Goal: Task Accomplishment & Management: Complete application form

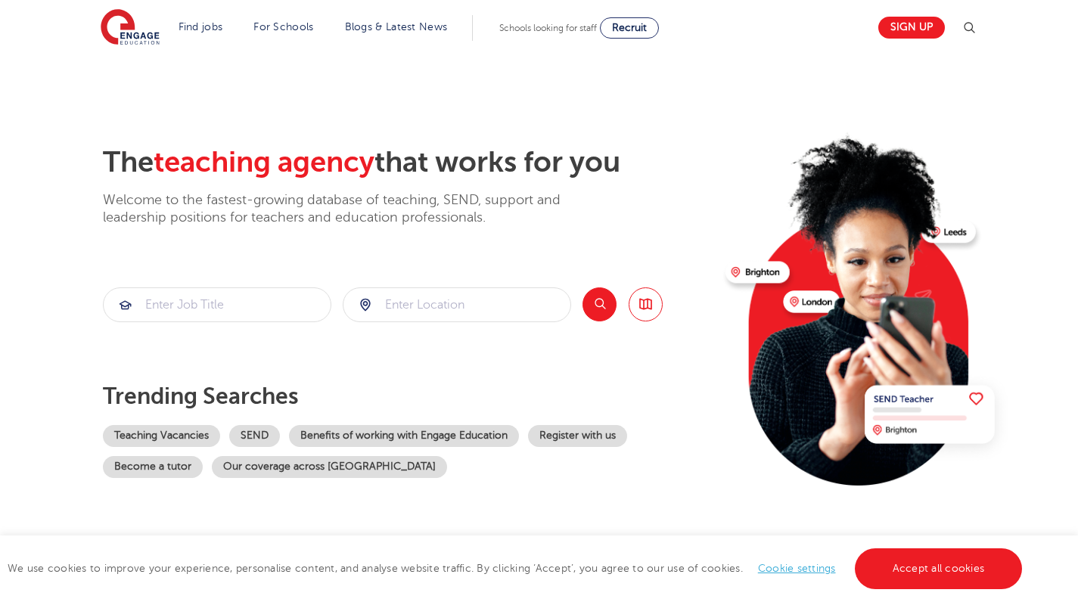
scroll to position [45, 0]
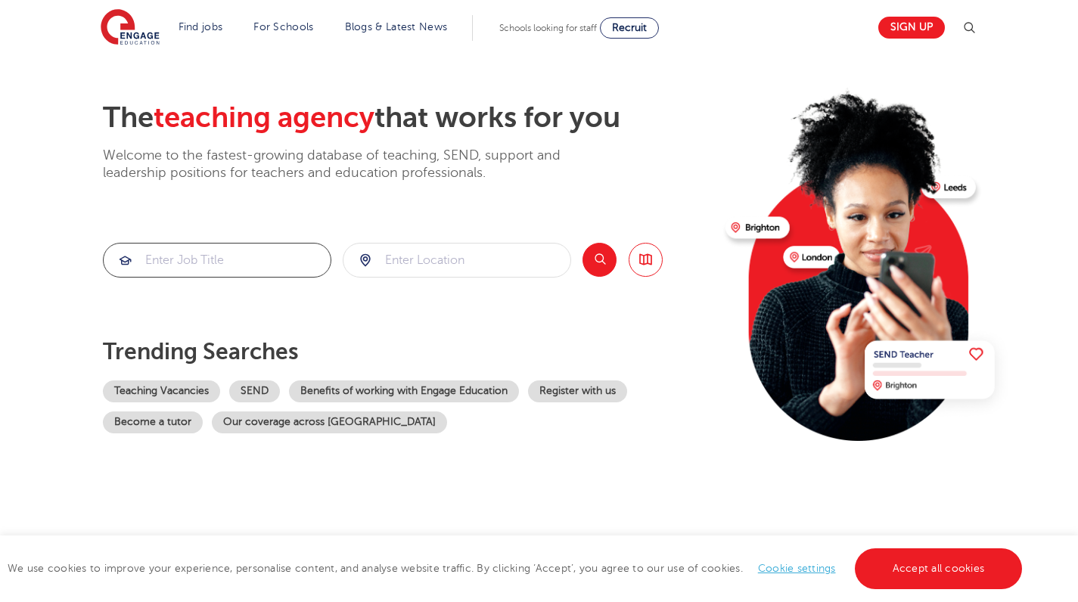
click at [279, 251] on input "search" at bounding box center [217, 260] width 227 height 33
click at [366, 265] on div at bounding box center [457, 260] width 227 height 33
click at [417, 254] on input "search" at bounding box center [457, 260] width 227 height 33
click at [400, 288] on div "[GEOGRAPHIC_DATA]" at bounding box center [457, 304] width 229 height 42
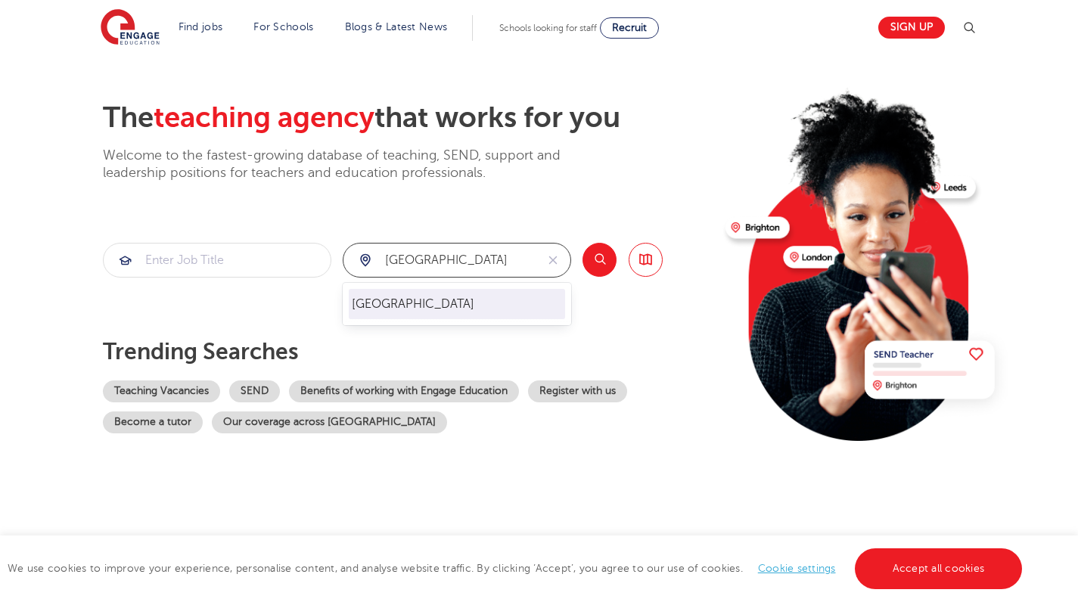
click at [378, 302] on li "[GEOGRAPHIC_DATA]" at bounding box center [457, 304] width 216 height 30
type input "[GEOGRAPHIC_DATA]"
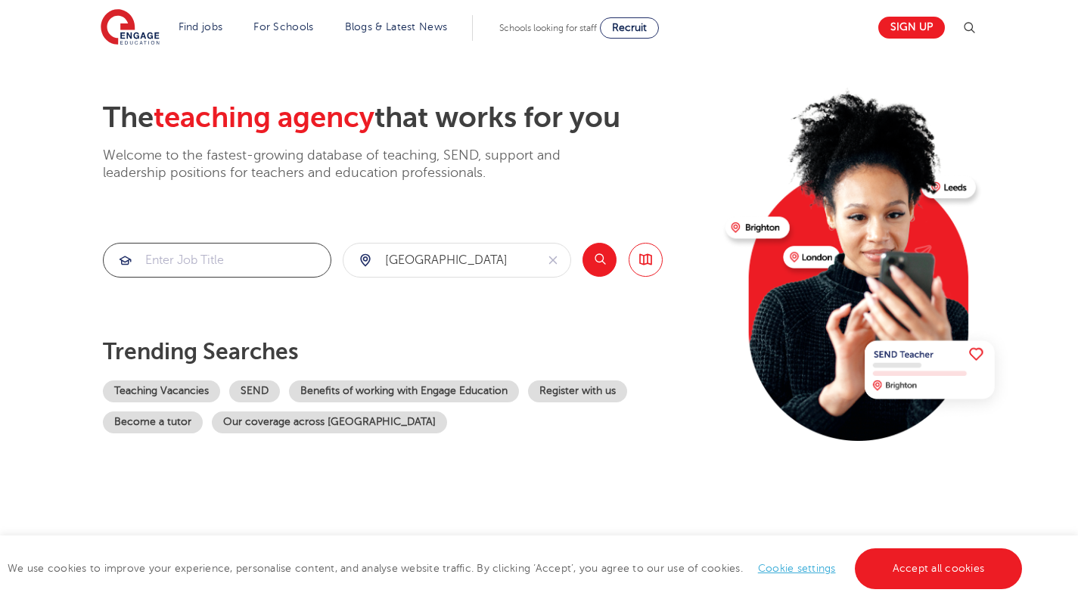
click at [266, 272] on input "search" at bounding box center [217, 260] width 227 height 33
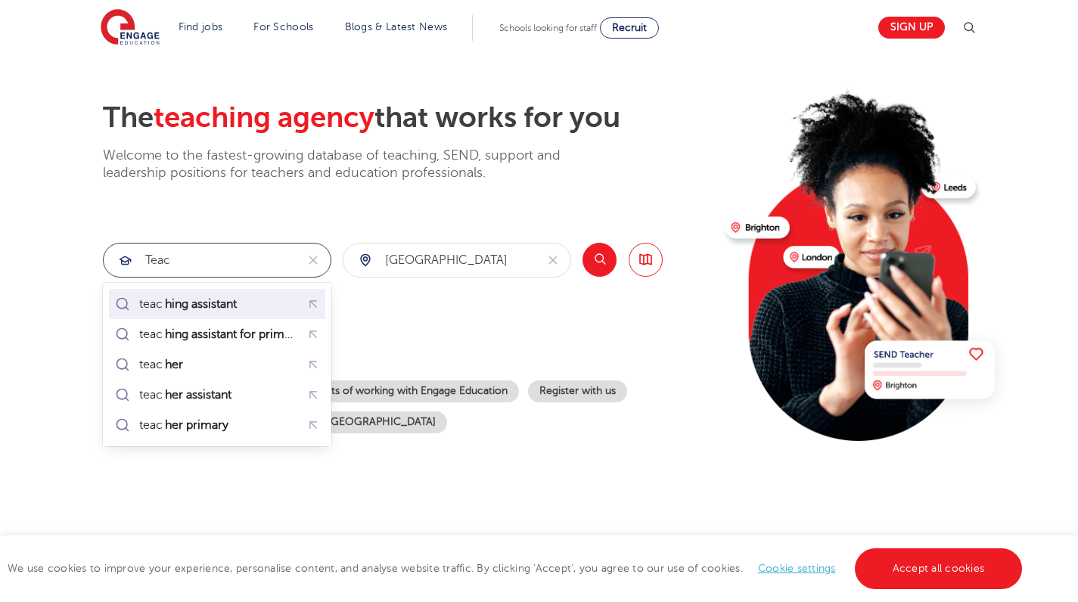
click at [239, 300] on mark "hing assistant" at bounding box center [201, 304] width 76 height 18
type input "teaching assistant"
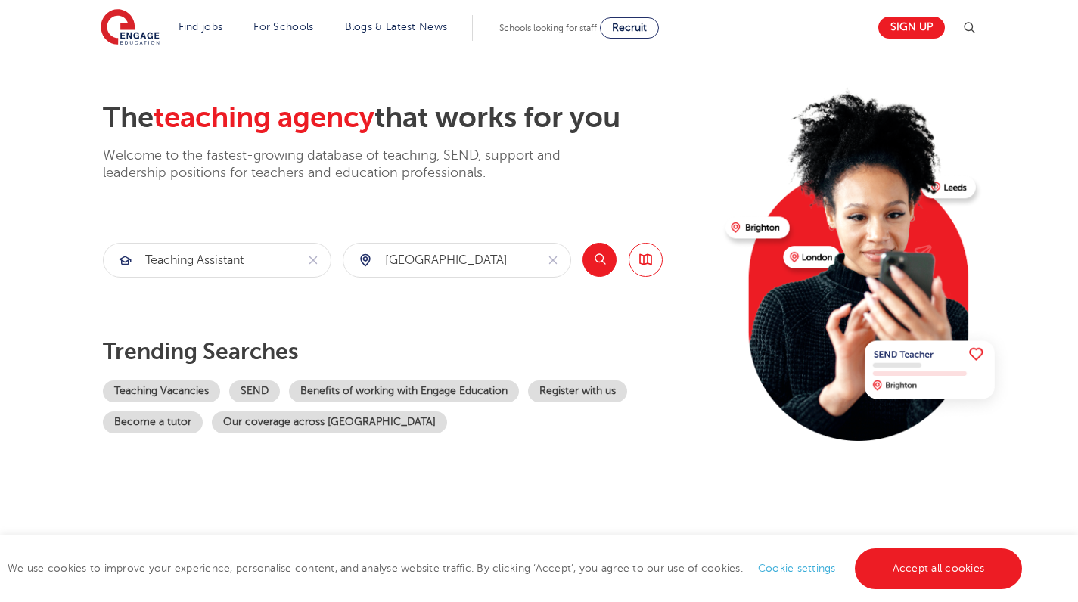
click at [602, 259] on button "Search" at bounding box center [600, 260] width 34 height 34
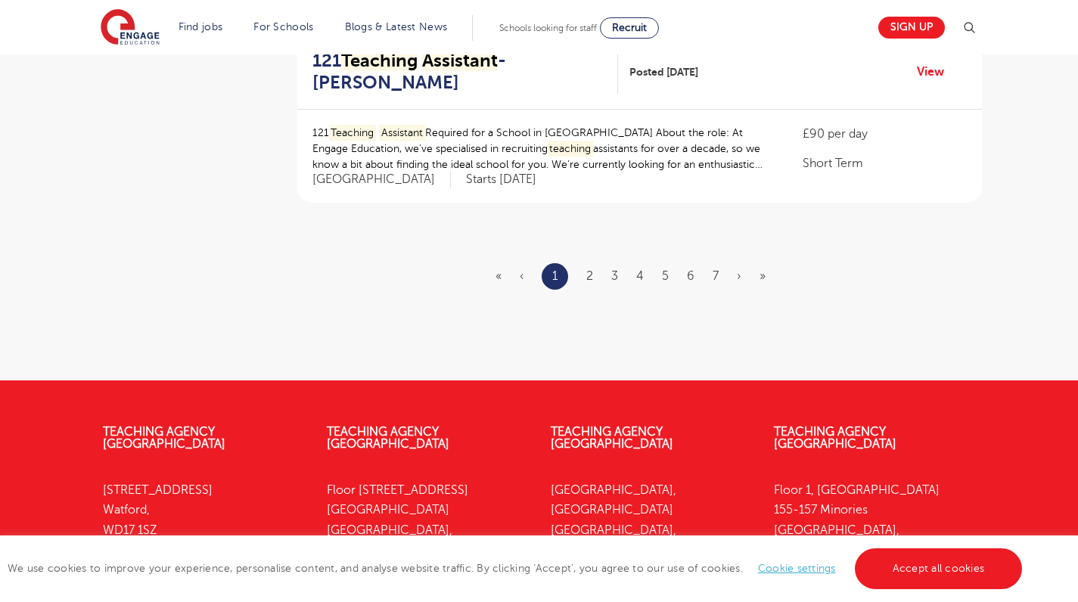
scroll to position [1955, 0]
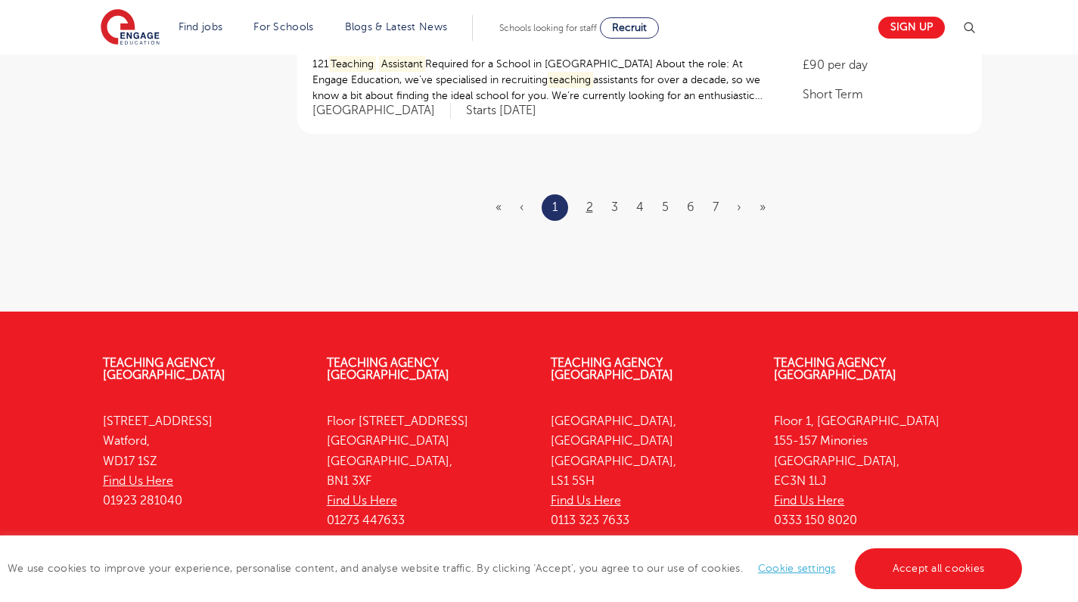
click at [588, 201] on link "2" at bounding box center [590, 208] width 7 height 14
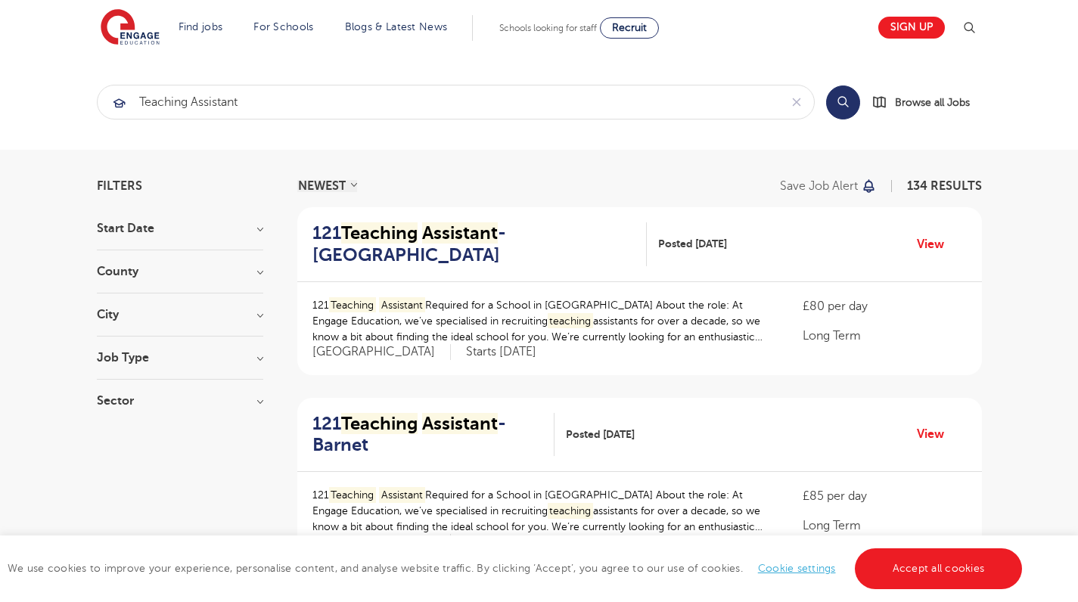
click at [492, 226] on mark "Assistant" at bounding box center [460, 233] width 76 height 21
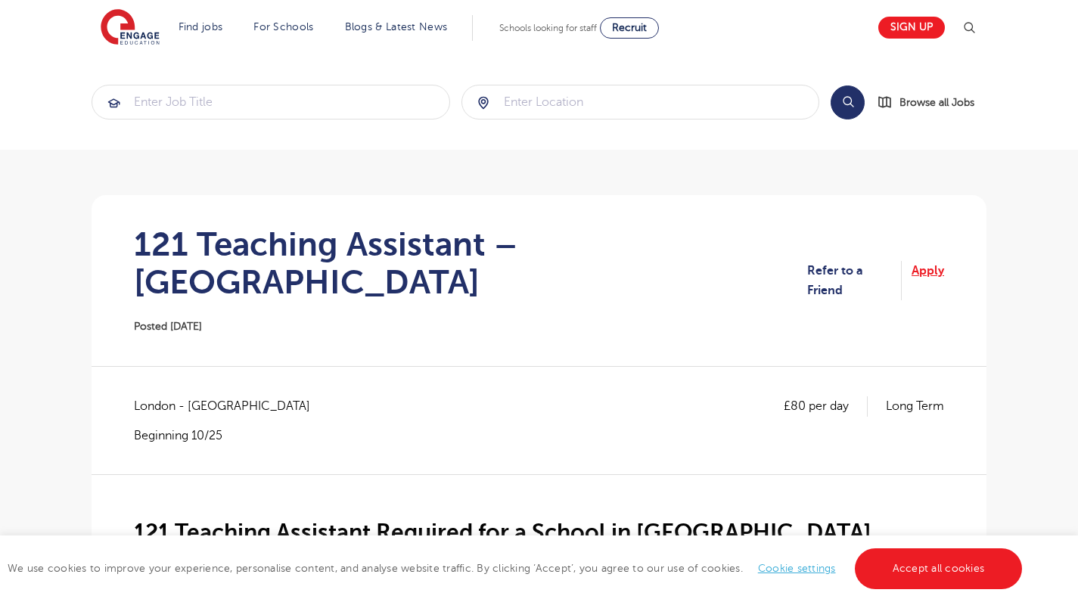
click at [921, 261] on link "Apply" at bounding box center [928, 281] width 33 height 40
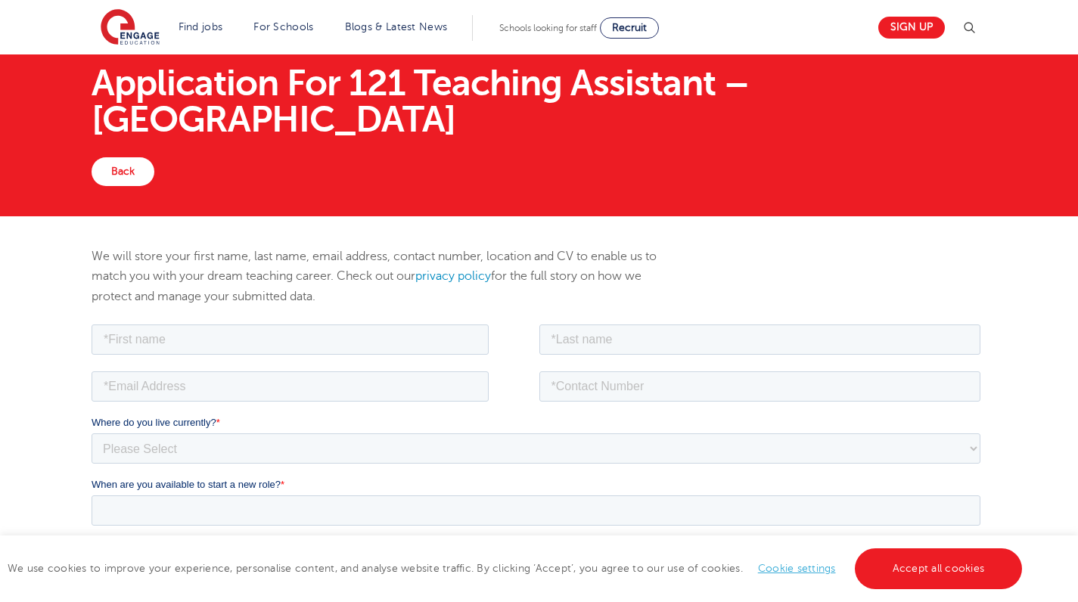
scroll to position [51, 0]
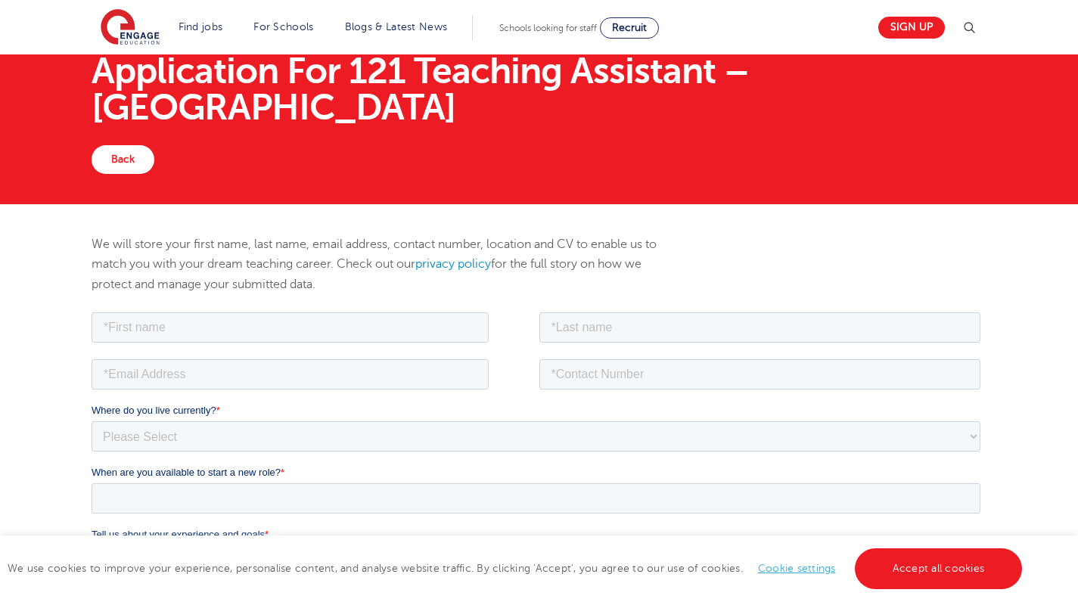
click at [431, 311] on div at bounding box center [316, 325] width 448 height 33
type input "Zenab"
type input "Bibi"
type input "07447162328"
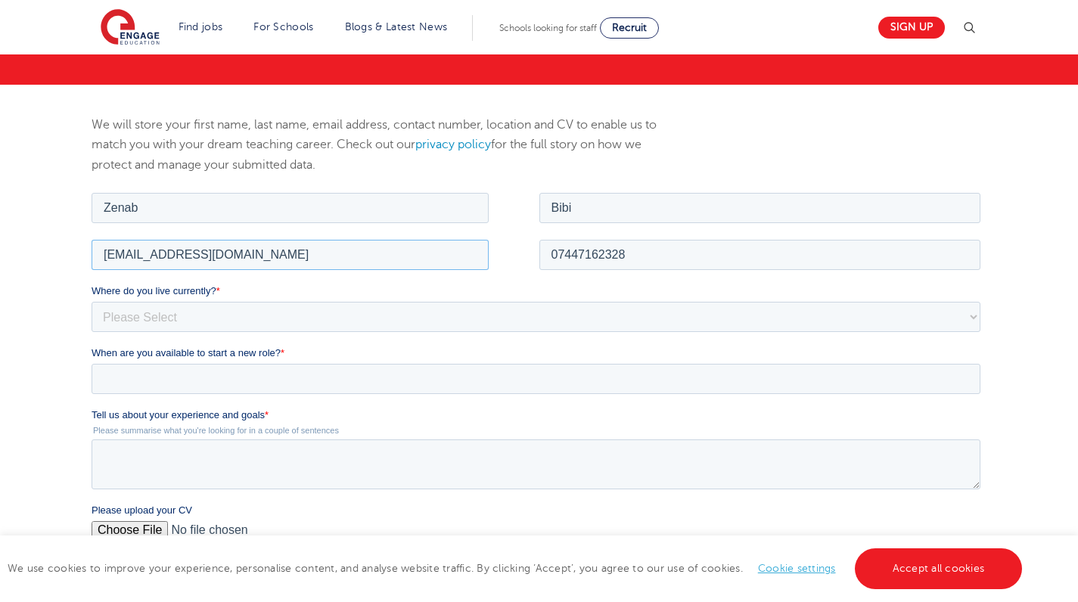
scroll to position [208, 0]
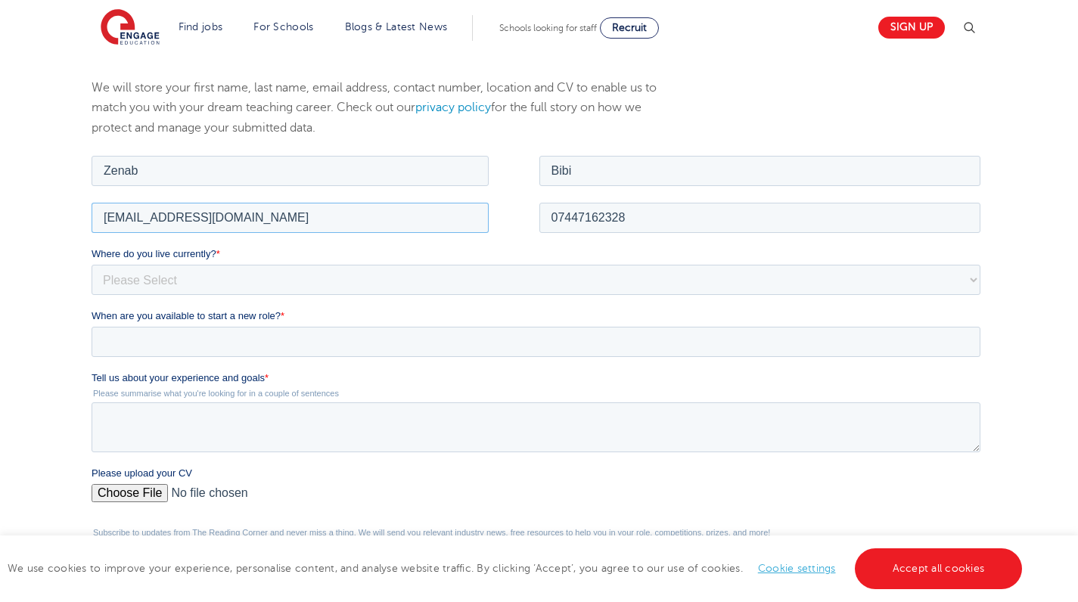
type input "zbibi1103@outlook.com"
select select "UK"
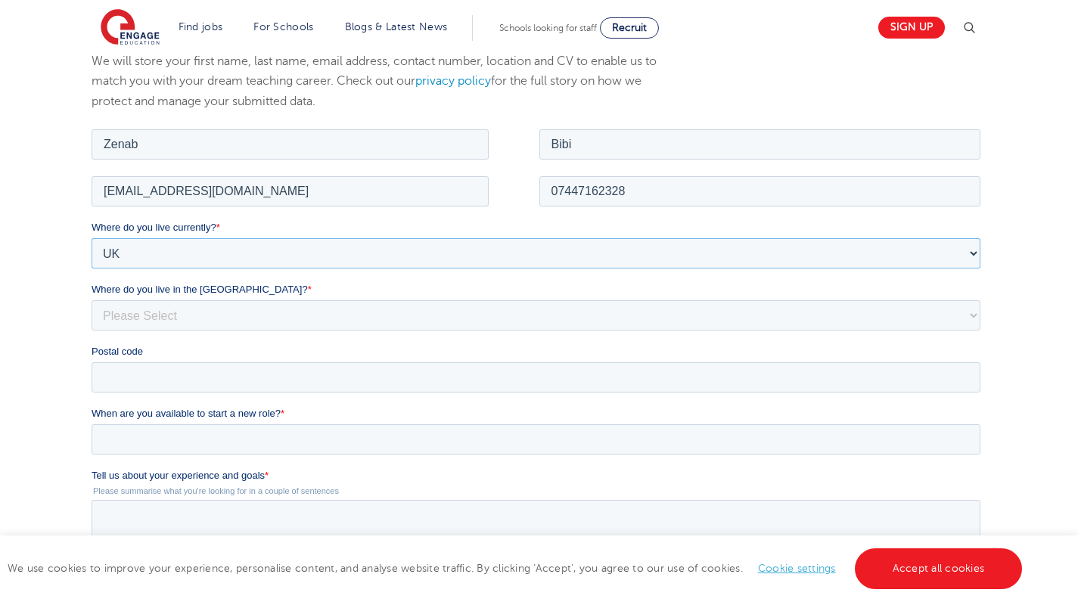
scroll to position [316, 0]
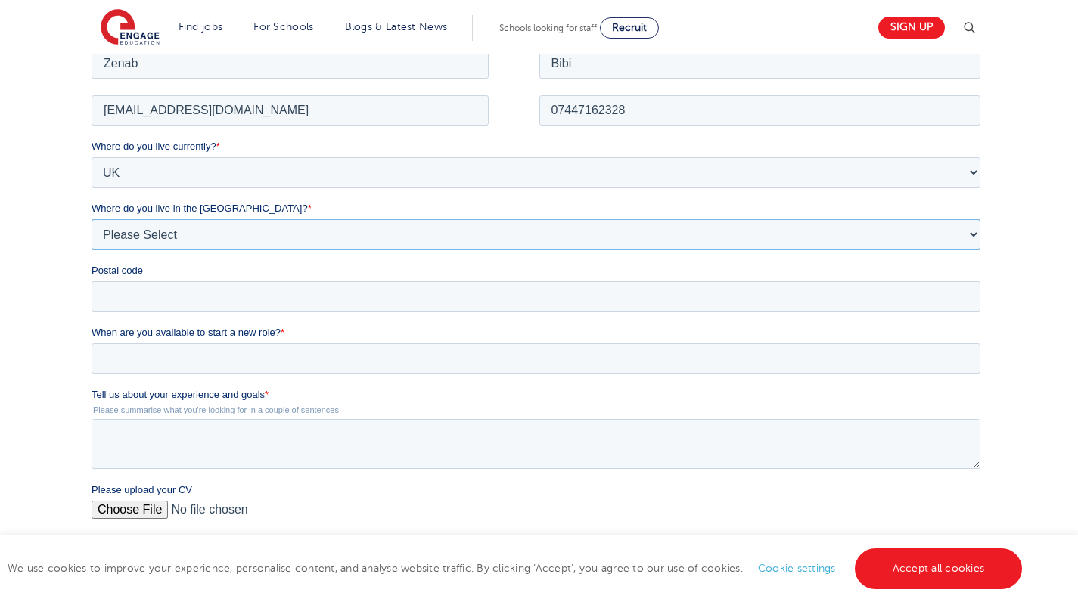
select select "City of London"
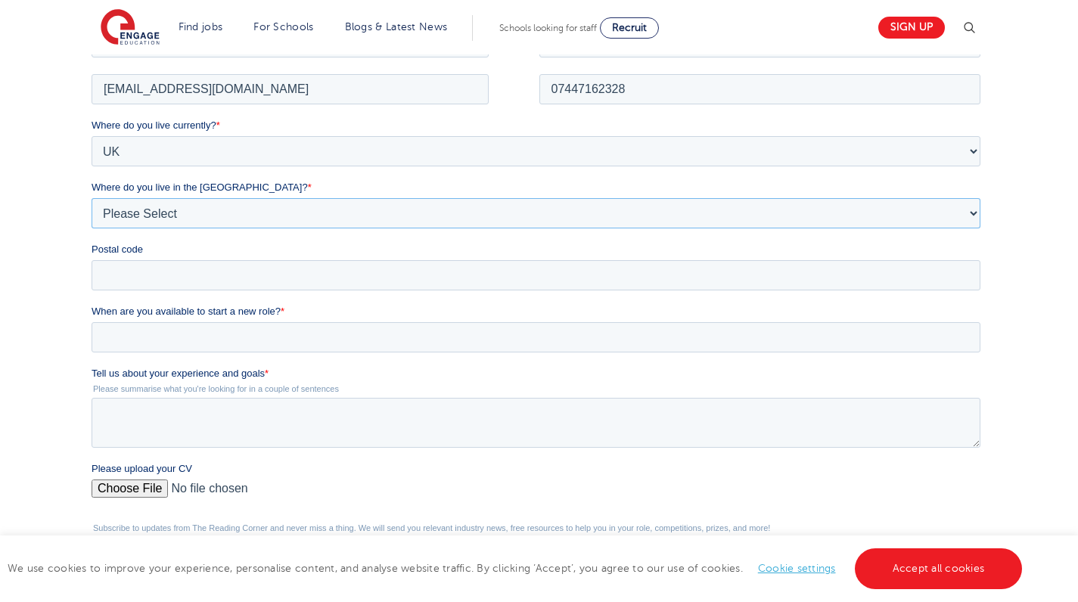
scroll to position [341, 0]
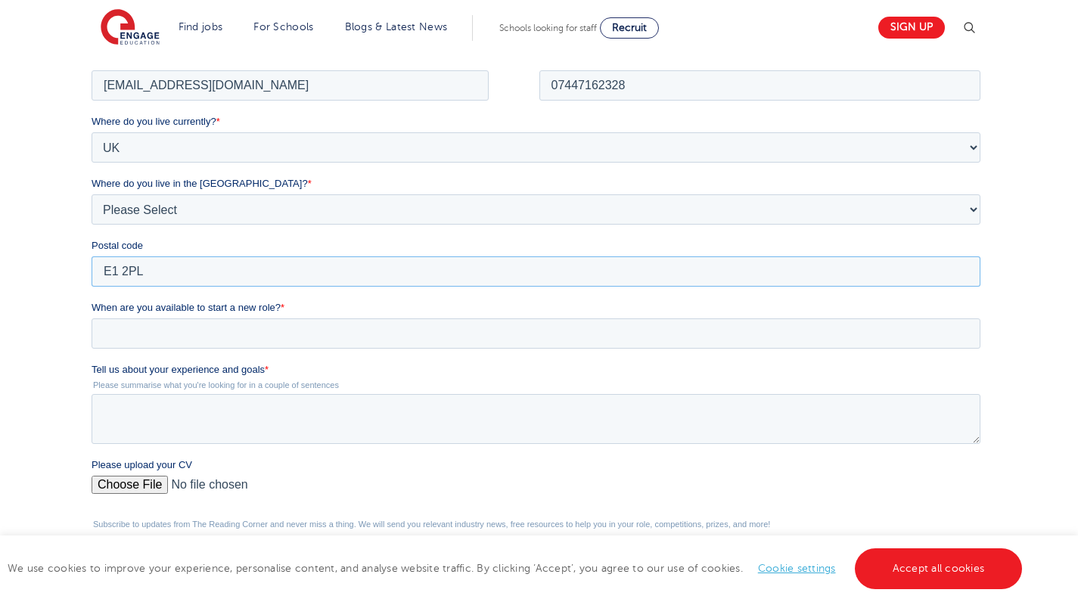
type input "E1 2PL"
click at [291, 331] on input "When are you available to start a new role? *" at bounding box center [536, 333] width 889 height 30
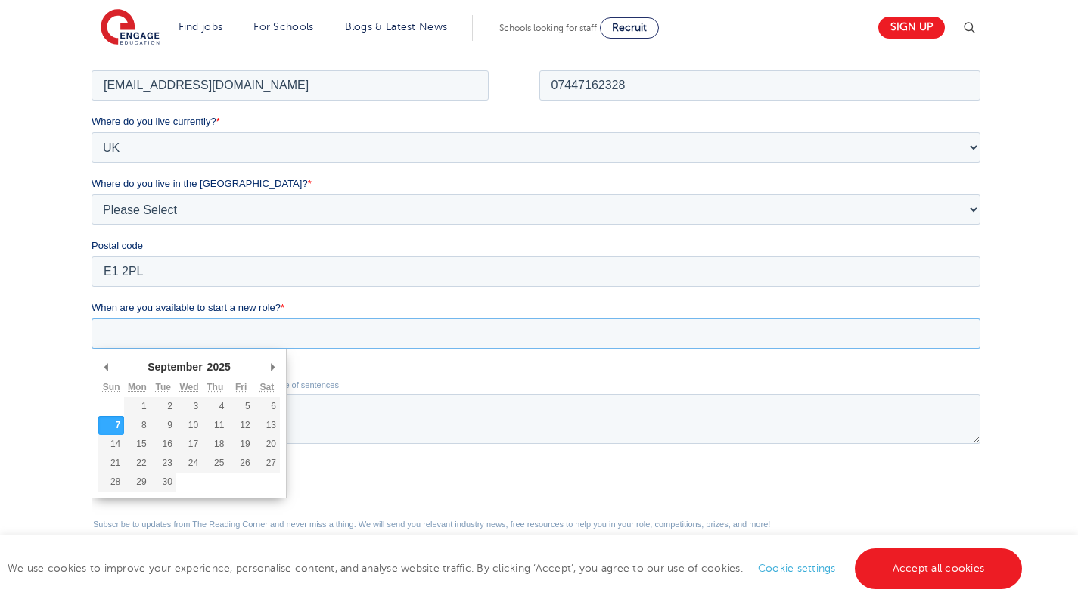
type div "2025-09-07"
type input "2025/09/07"
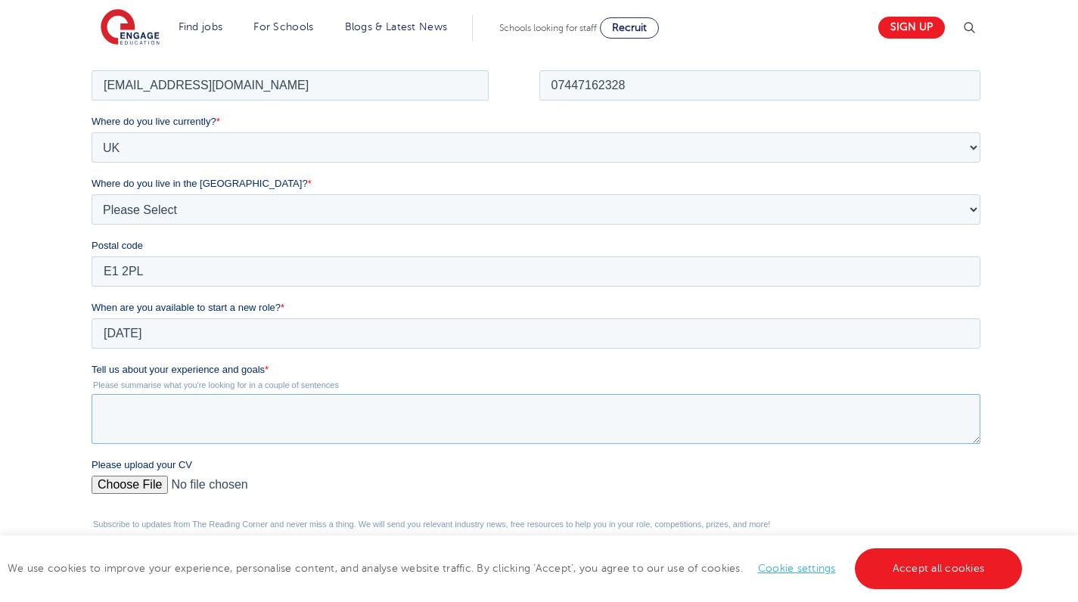
click at [114, 427] on textarea "Tell us about your experience and goals *" at bounding box center [536, 419] width 889 height 50
paste textarea "I have a strong background in education, with hands-on experience across a vari…"
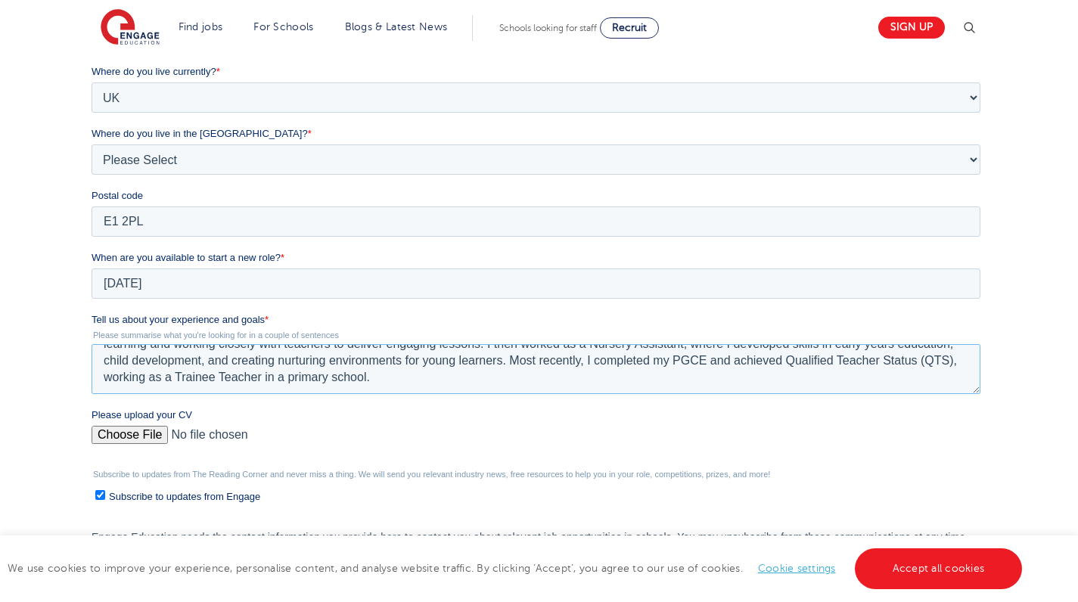
scroll to position [538, 0]
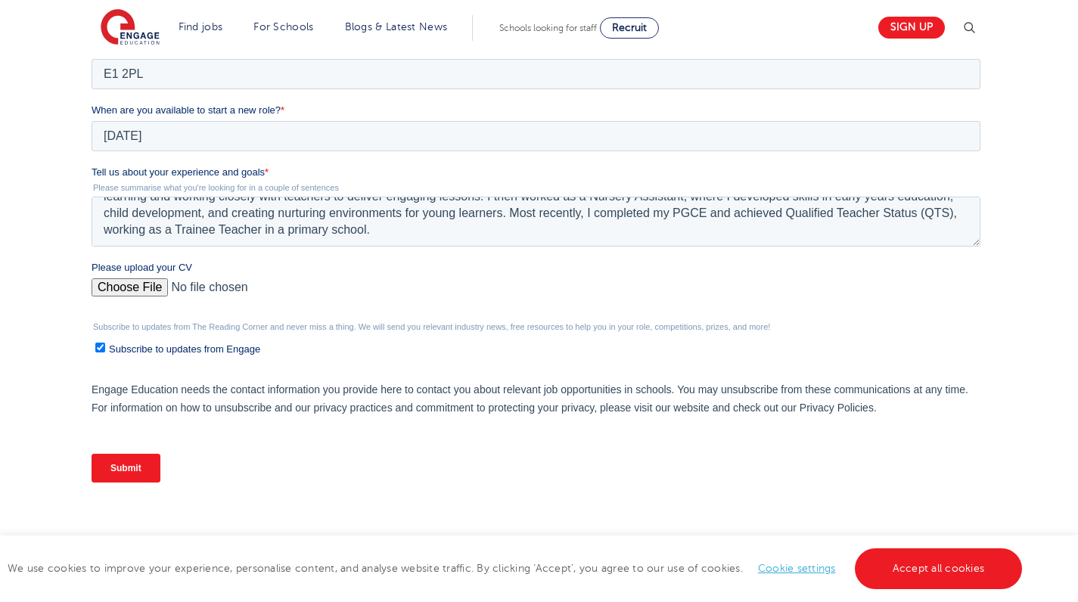
click at [1060, 244] on div "We will store your first name, last name, email address, contact number, locati…" at bounding box center [539, 128] width 1078 height 821
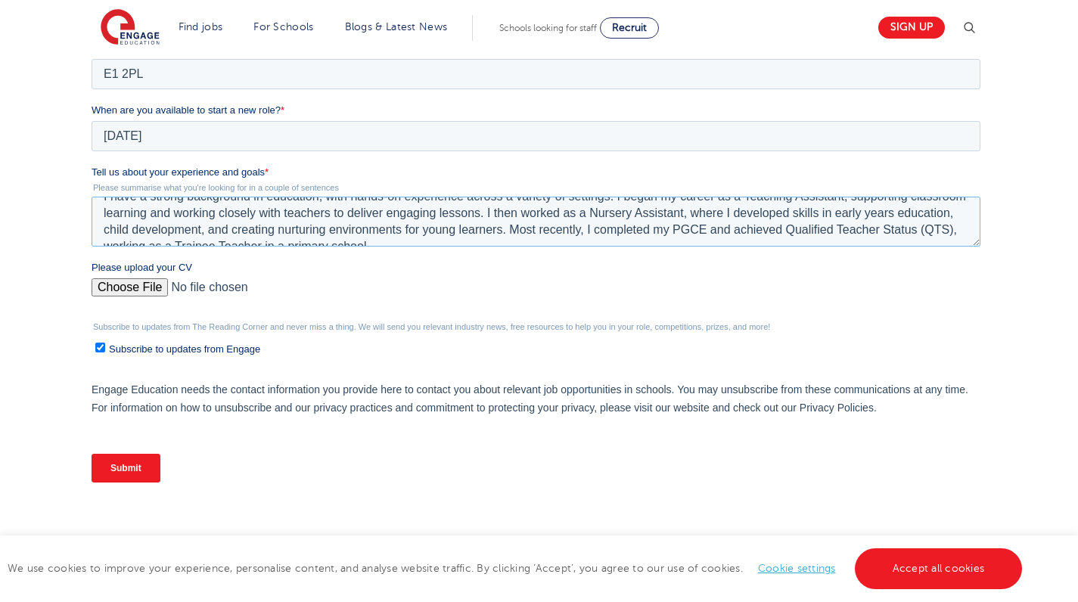
scroll to position [0, 0]
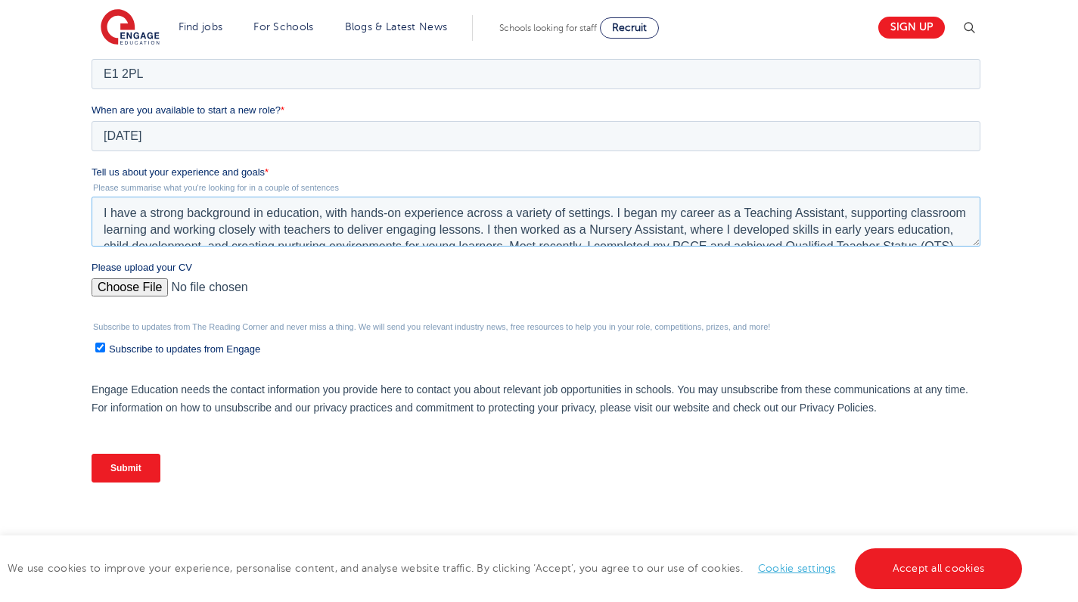
click at [758, 213] on textarea "I have a strong background in education, with hands-on experience across a vari…" at bounding box center [536, 222] width 889 height 50
click at [804, 212] on textarea "I have a strong background in education, with hands-on experience across a vari…" at bounding box center [536, 222] width 889 height 50
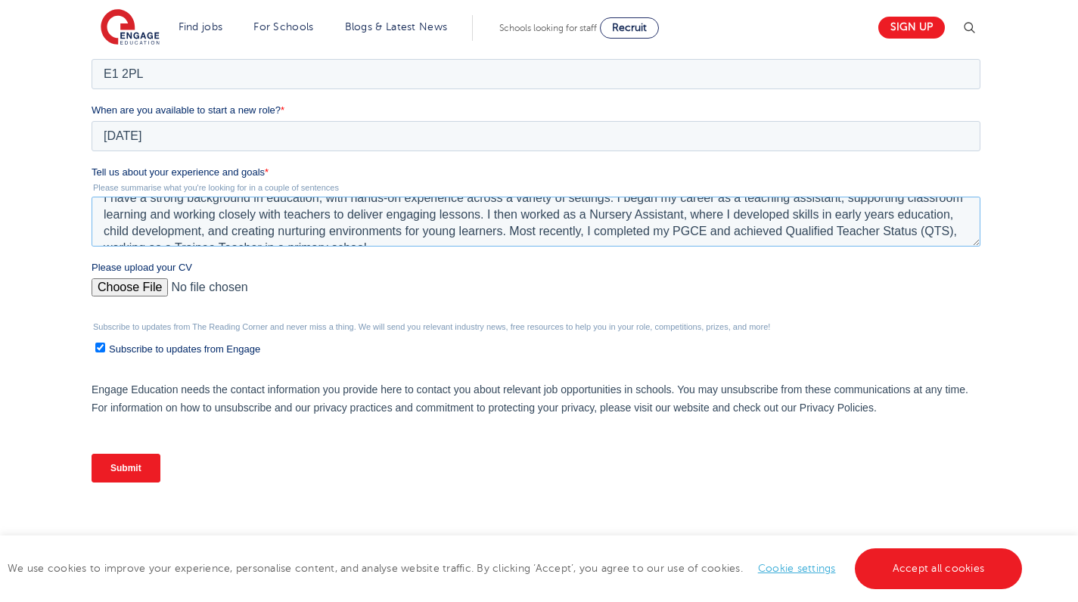
scroll to position [17, 0]
click at [661, 211] on textarea "I have a strong background in education, with hands-on experience across a vari…" at bounding box center [536, 222] width 889 height 50
click at [703, 214] on textarea "I have a strong background in education, with hands-on experience across a vari…" at bounding box center [536, 222] width 889 height 50
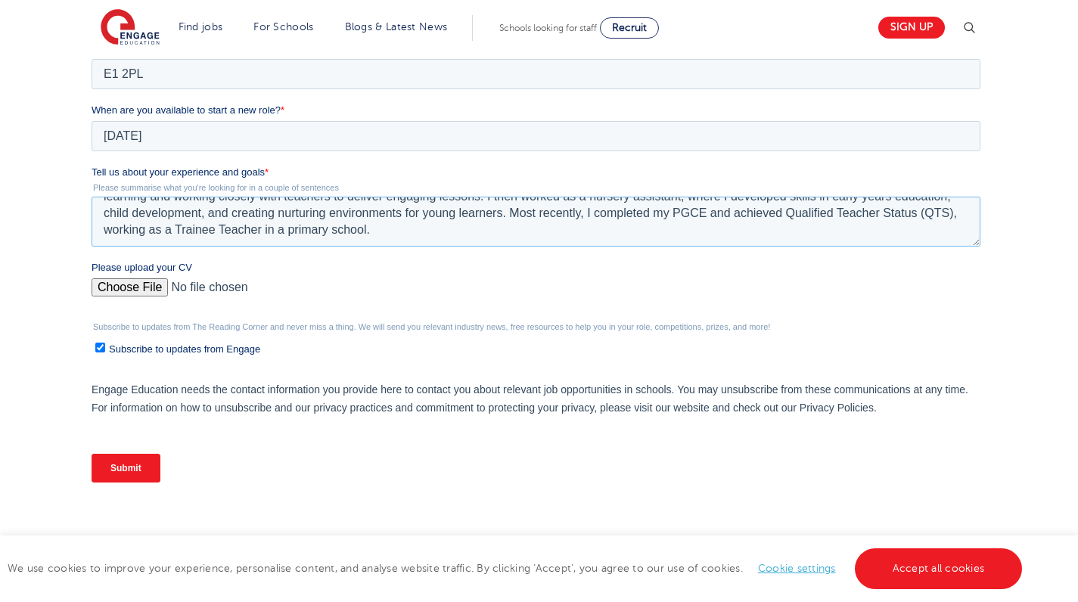
scroll to position [33, 0]
click at [255, 229] on textarea "I have a strong background in education, with hands-on experience across a vari…" at bounding box center [536, 222] width 889 height 50
click at [296, 228] on textarea "I have a strong background in education, with hands-on experience across a vari…" at bounding box center [536, 222] width 889 height 50
click at [864, 212] on textarea "I have a strong background in education, with hands-on experience across a vari…" at bounding box center [536, 222] width 889 height 50
click at [908, 213] on textarea "I have a strong background in education, with hands-on experience across a vari…" at bounding box center [536, 222] width 889 height 50
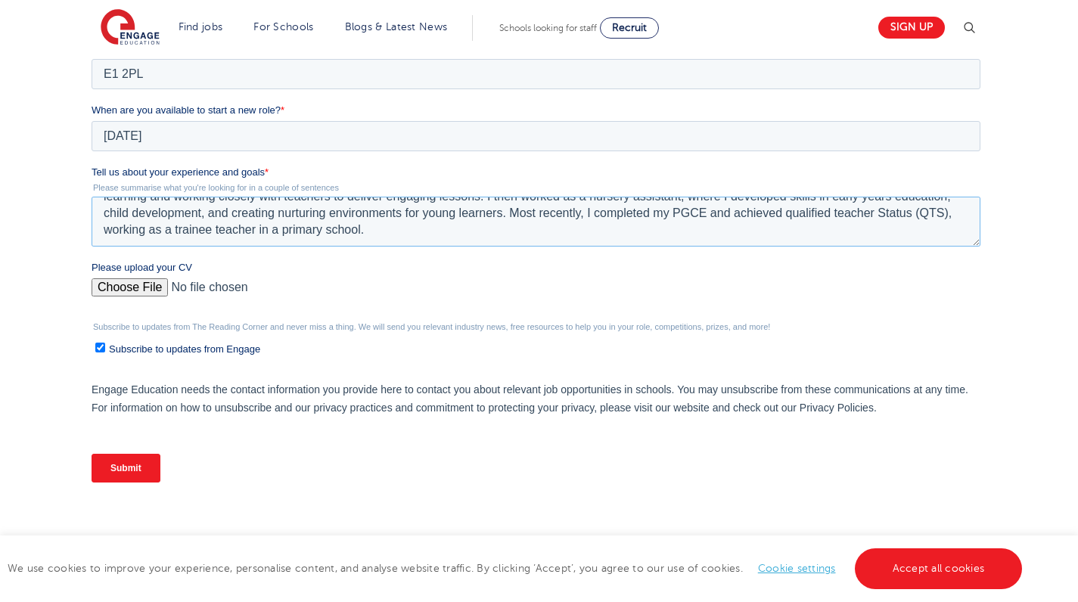
click at [108, 227] on textarea "I have a strong background in education, with hands-on experience across a vari…" at bounding box center [536, 222] width 889 height 50
type textarea "I have a strong background in education, with hands-on experience across a vari…"
click at [451, 409] on p "Engage Education needs the contact information you provide here to contact you …" at bounding box center [539, 399] width 895 height 36
click at [152, 286] on input "Please upload your CV" at bounding box center [536, 294] width 889 height 30
type input "C:\fakepath\zenab bibi cv.docx"
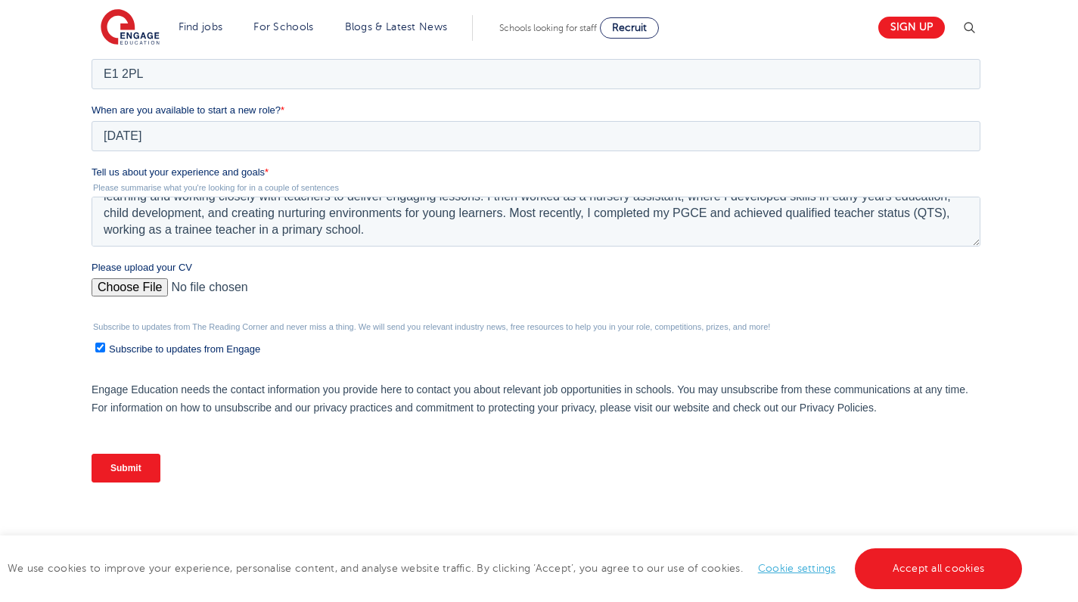
click at [101, 347] on input "Subscribe to updates from Engage" at bounding box center [100, 348] width 10 height 10
checkbox input "false"
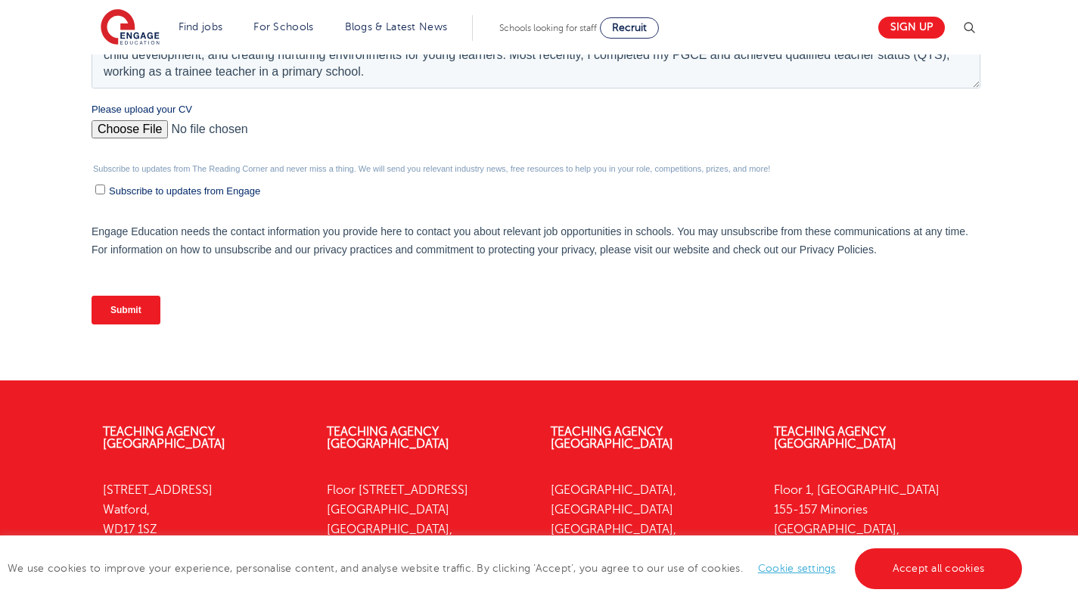
scroll to position [589, 0]
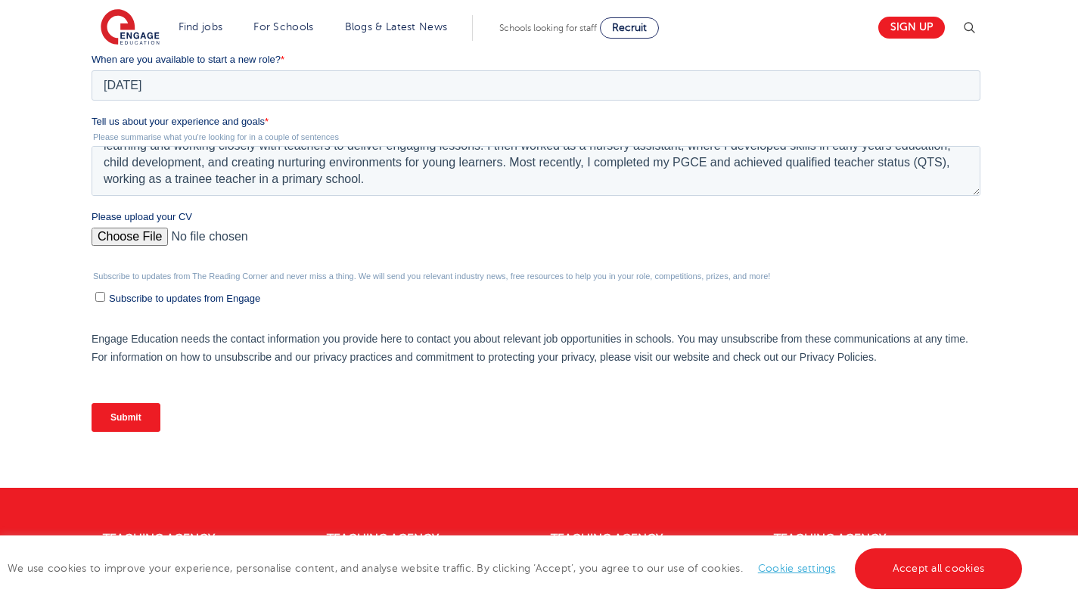
click at [148, 239] on input "Please upload your CV" at bounding box center [536, 243] width 889 height 30
type input "C:\fakepath\zenab bibi cv.docx"
click at [230, 238] on input "Please upload your CV" at bounding box center [536, 243] width 889 height 30
click at [176, 237] on input "Please upload your CV" at bounding box center [536, 243] width 889 height 30
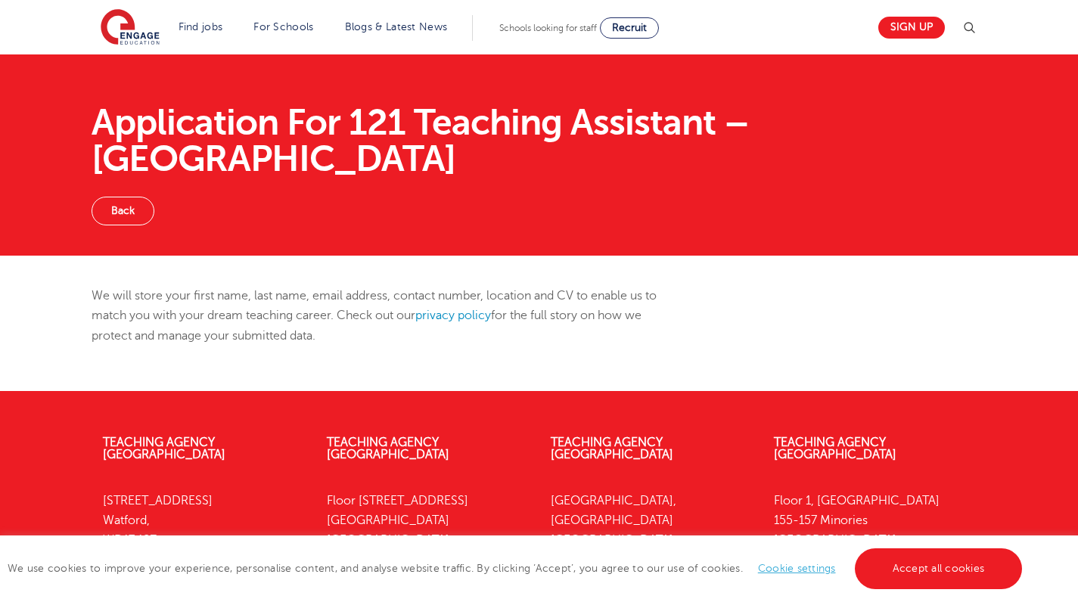
click at [139, 204] on link "Back" at bounding box center [123, 211] width 63 height 29
click at [193, 209] on div "Back" at bounding box center [539, 211] width 895 height 29
click at [232, 356] on div "We will store your first name, last name, email address, contact number, locati…" at bounding box center [386, 323] width 612 height 75
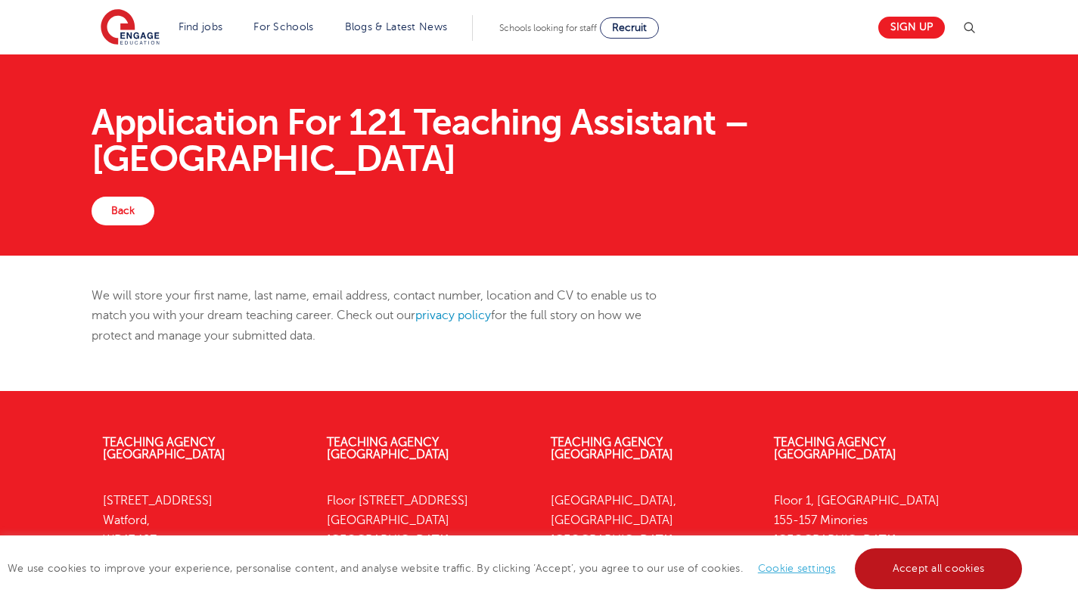
click at [985, 562] on link "Accept all cookies" at bounding box center [939, 569] width 168 height 41
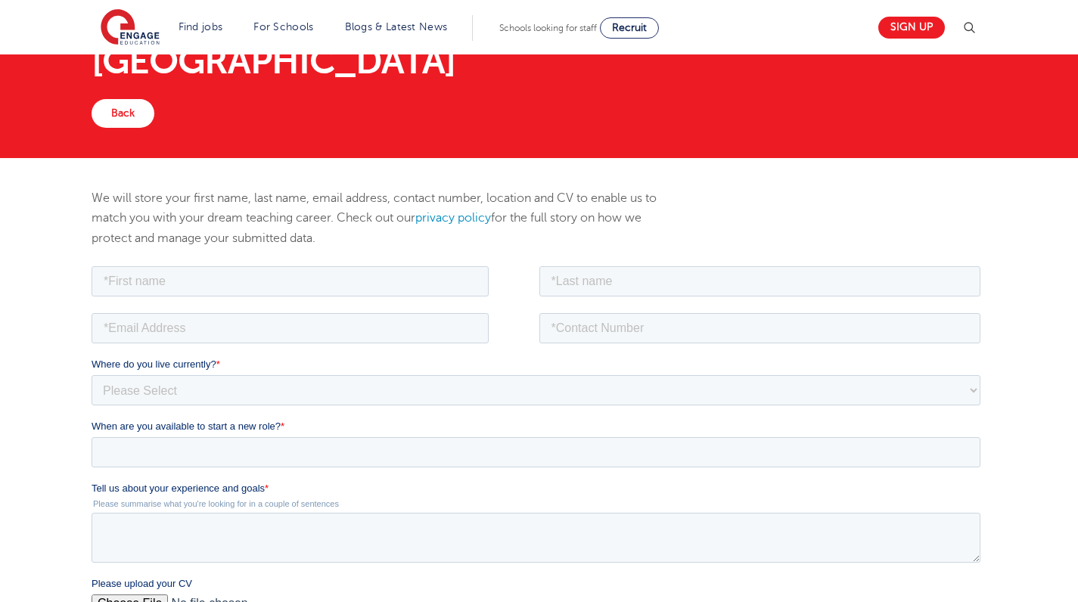
scroll to position [117, 0]
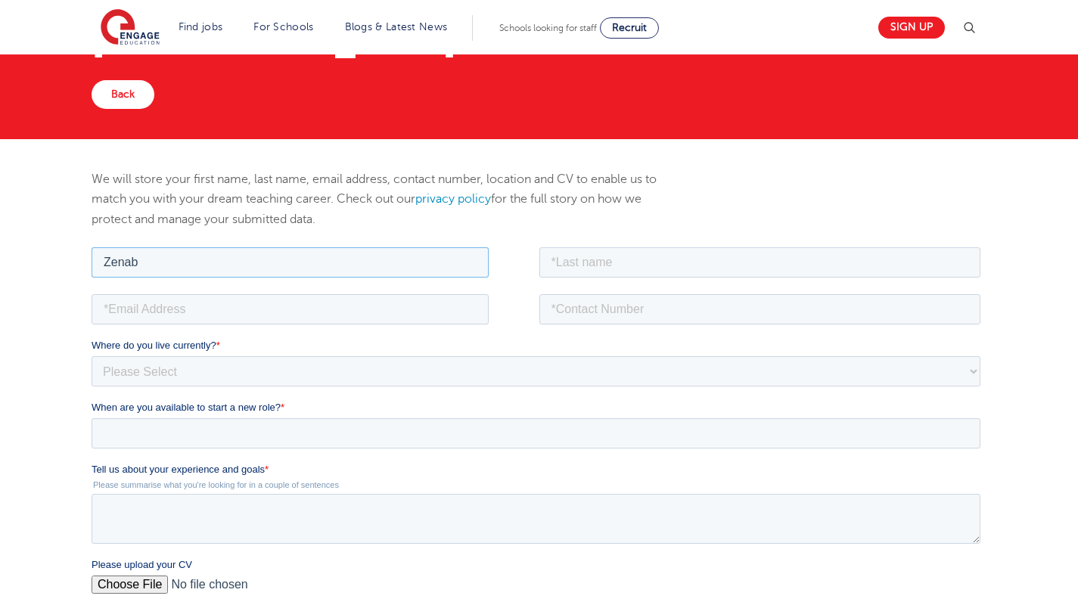
type input "Zenab"
type input "Bibi"
type input "07447162328"
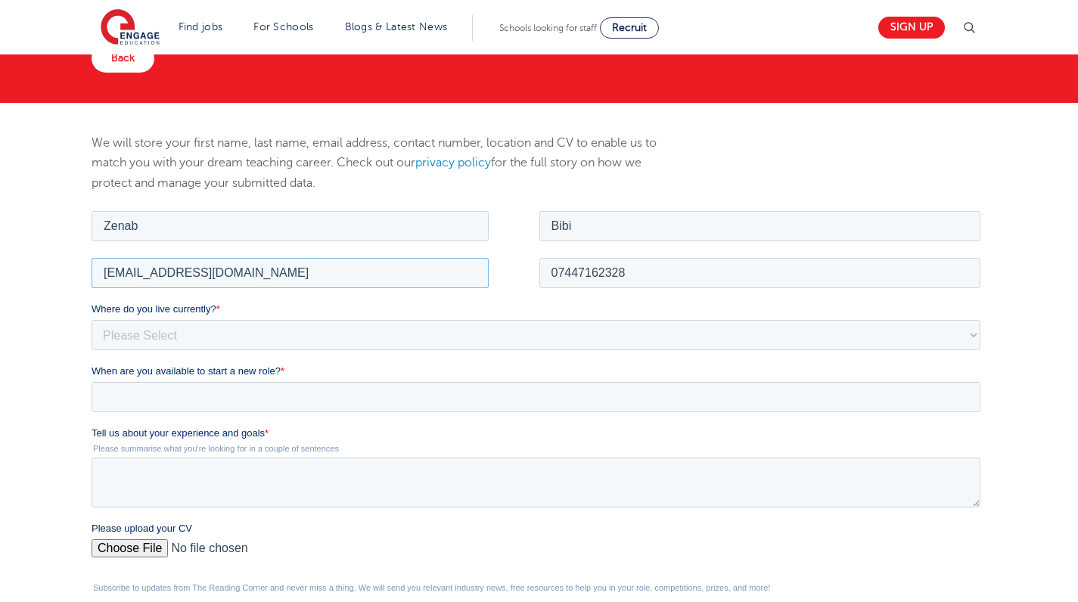
scroll to position [178, 0]
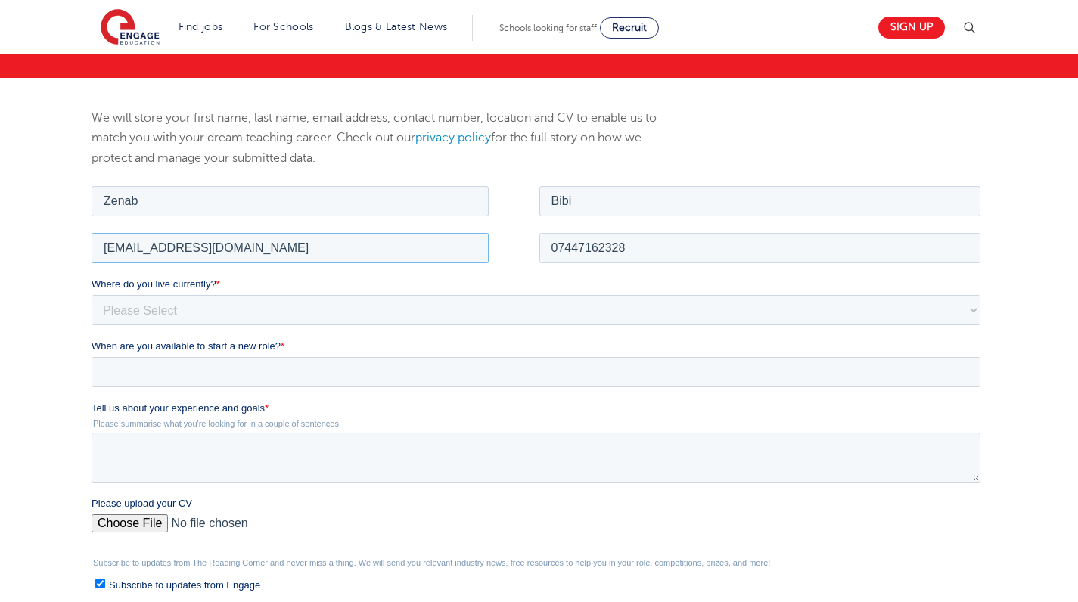
type input "zbibi1103@outlook.com"
select select "UK"
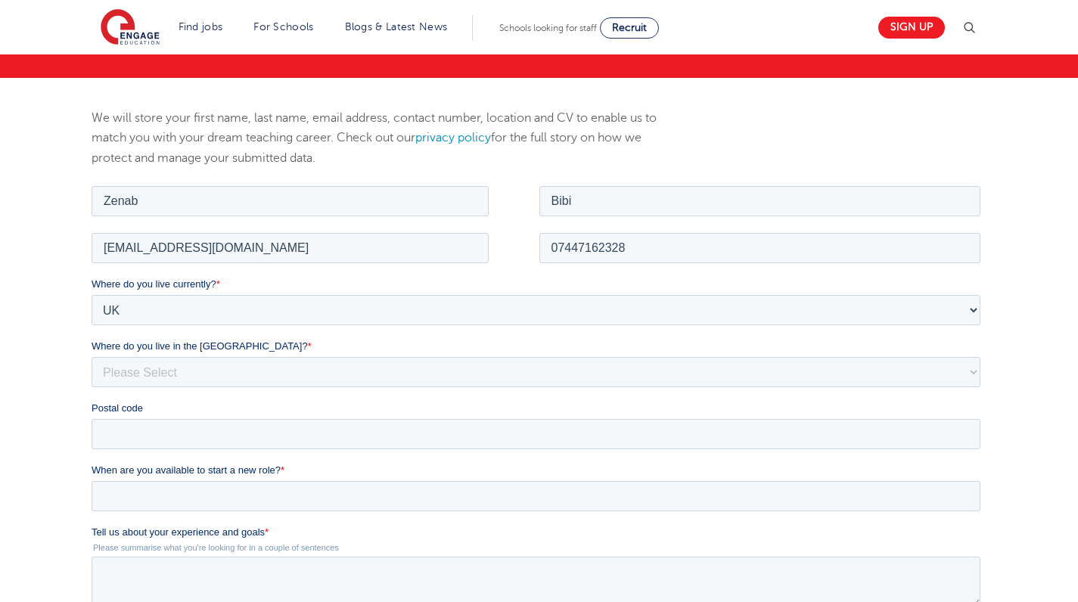
click at [288, 388] on div "Where do you live currently? * Please Select UK Canada Ireland Australia New Ze…" at bounding box center [539, 362] width 895 height 173
select select "City of London"
click at [220, 417] on div "Postal code" at bounding box center [539, 424] width 895 height 48
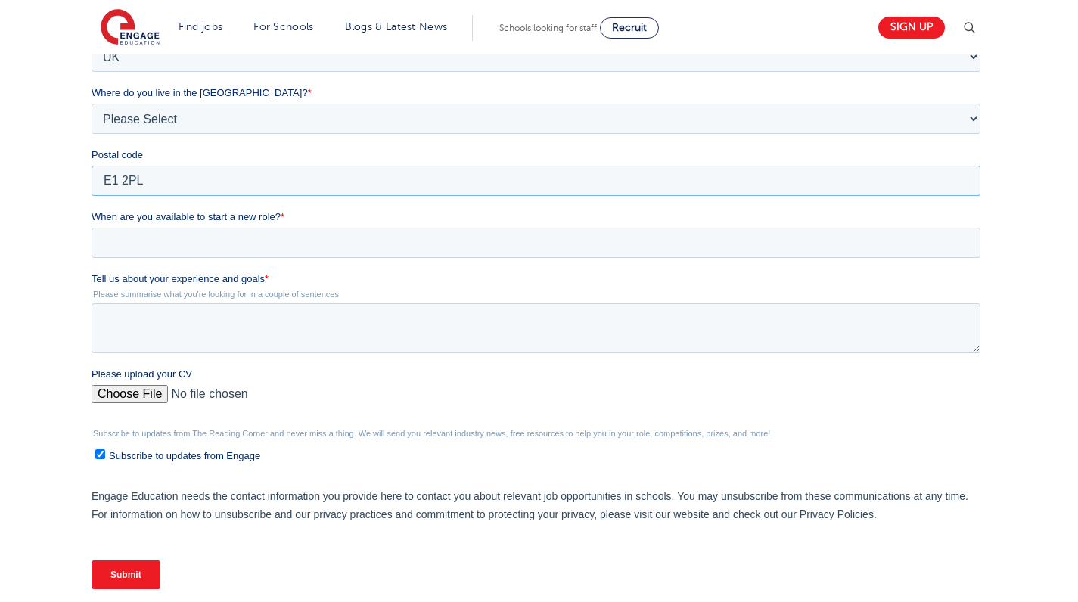
type input "E1 2PL"
click at [240, 257] on input "When are you available to start a new role? *" at bounding box center [536, 243] width 889 height 30
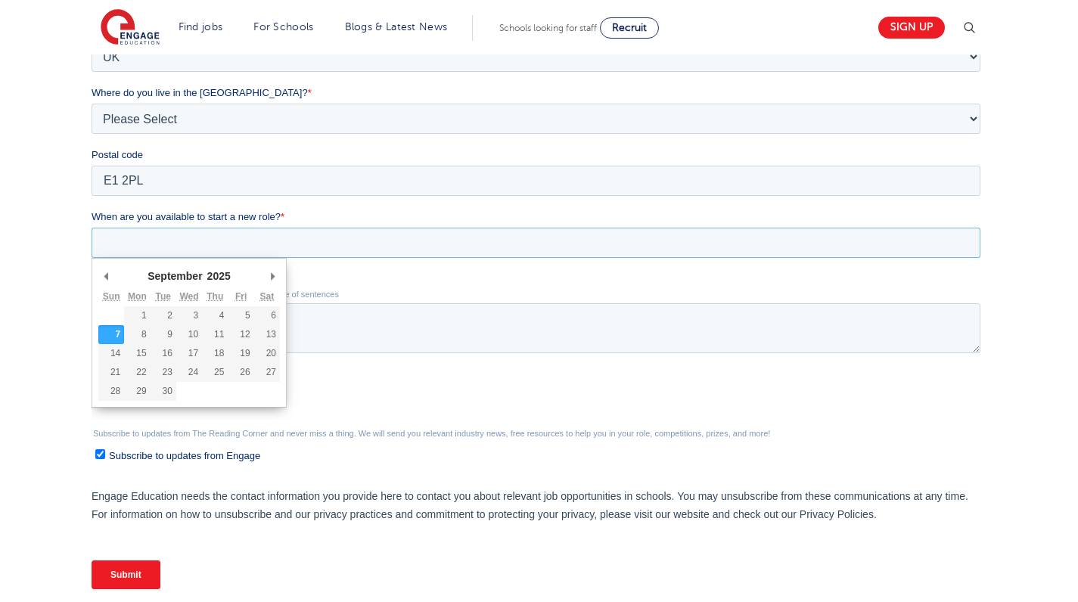
type div "2025-09-07"
type input "2025/09/07"
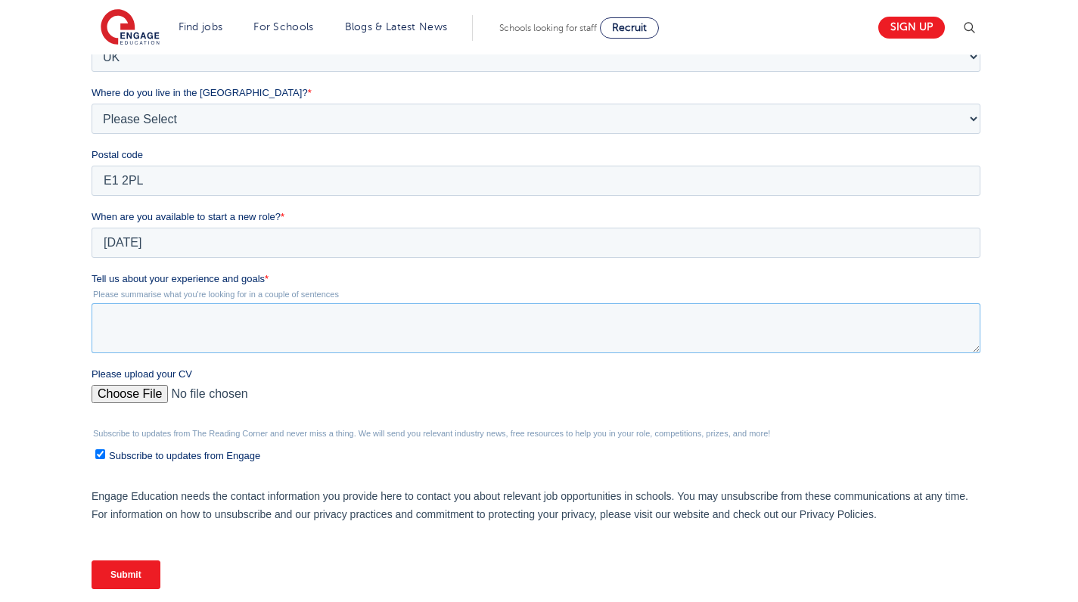
click at [114, 342] on textarea "Tell us about your experience and goals *" at bounding box center [536, 328] width 889 height 50
paste textarea "I have a strong background in education, with hands-on experience across a vari…"
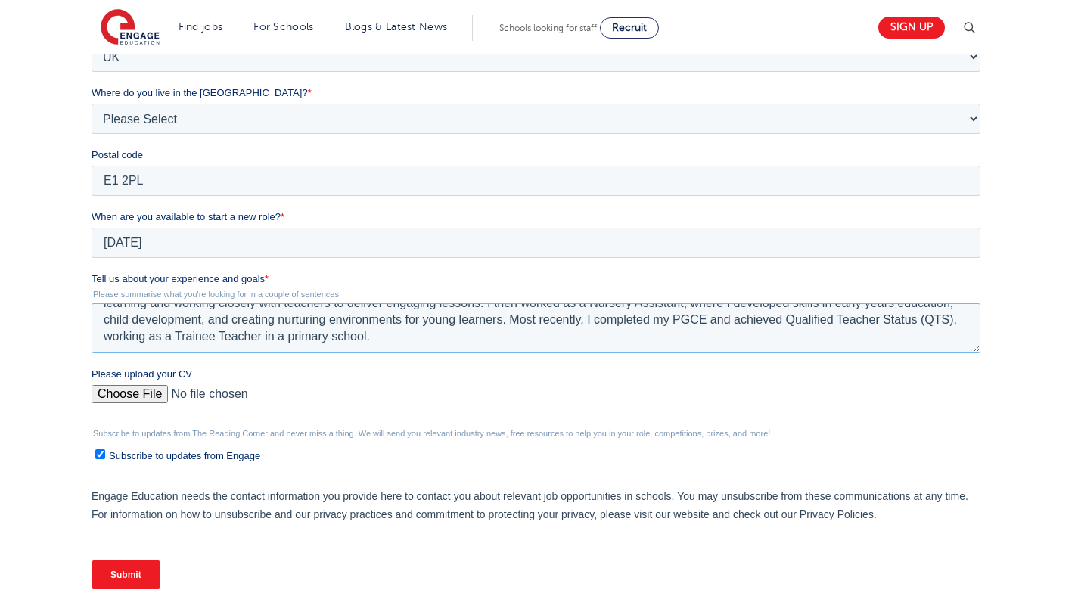
scroll to position [0, 0]
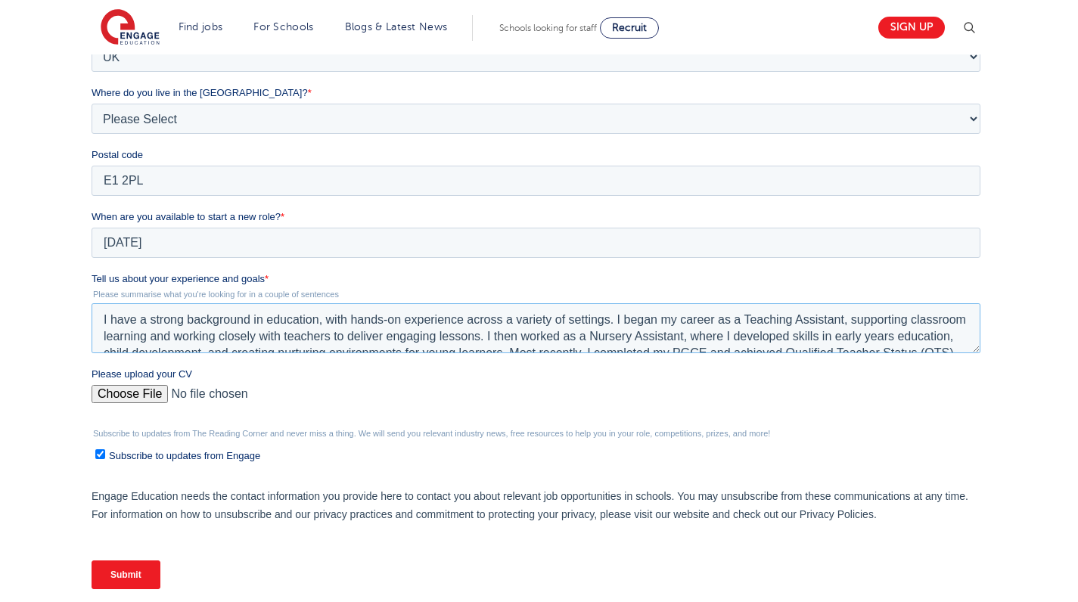
click at [756, 319] on textarea "I have a strong background in education, with hands-on experience across a vari…" at bounding box center [536, 328] width 889 height 50
click at [805, 315] on textarea "I have a strong background in education, with hands-on experience across a vari…" at bounding box center [536, 328] width 889 height 50
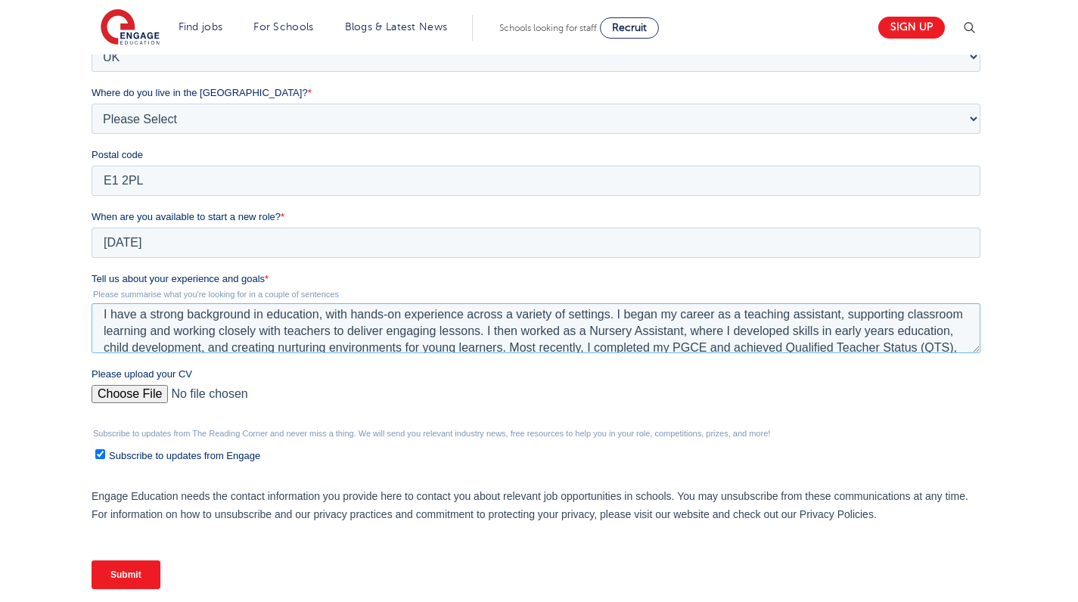
drag, startPoint x: 659, startPoint y: 331, endPoint x: 664, endPoint y: 391, distance: 60.7
click at [659, 331] on textarea "I have a strong background in education, with hands-on experience across a vari…" at bounding box center [536, 328] width 889 height 50
click at [705, 328] on textarea "I have a strong background in education, with hands-on experience across a vari…" at bounding box center [536, 328] width 889 height 50
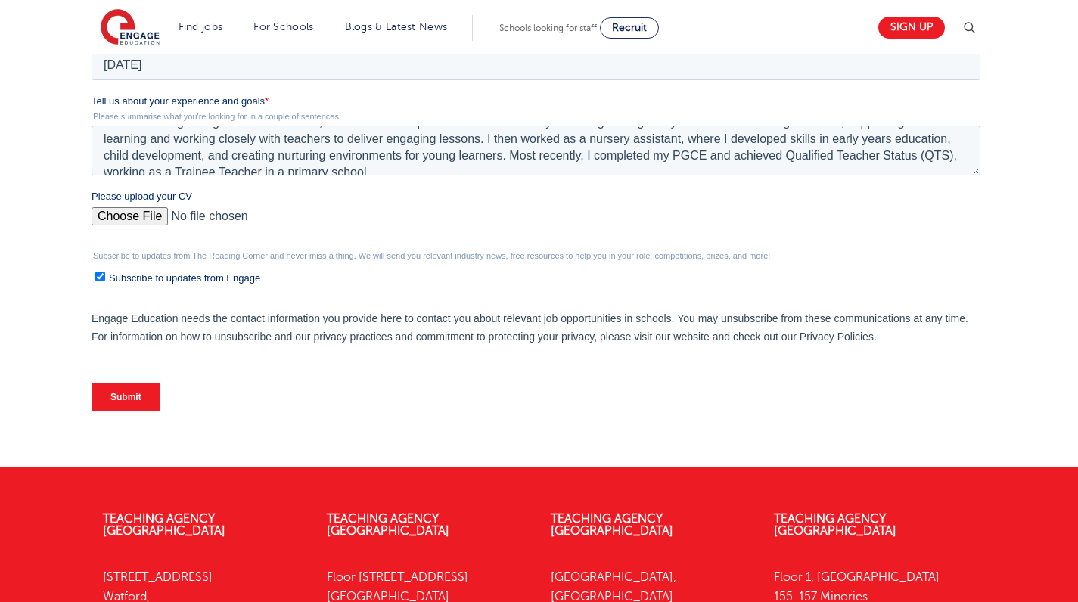
scroll to position [26, 0]
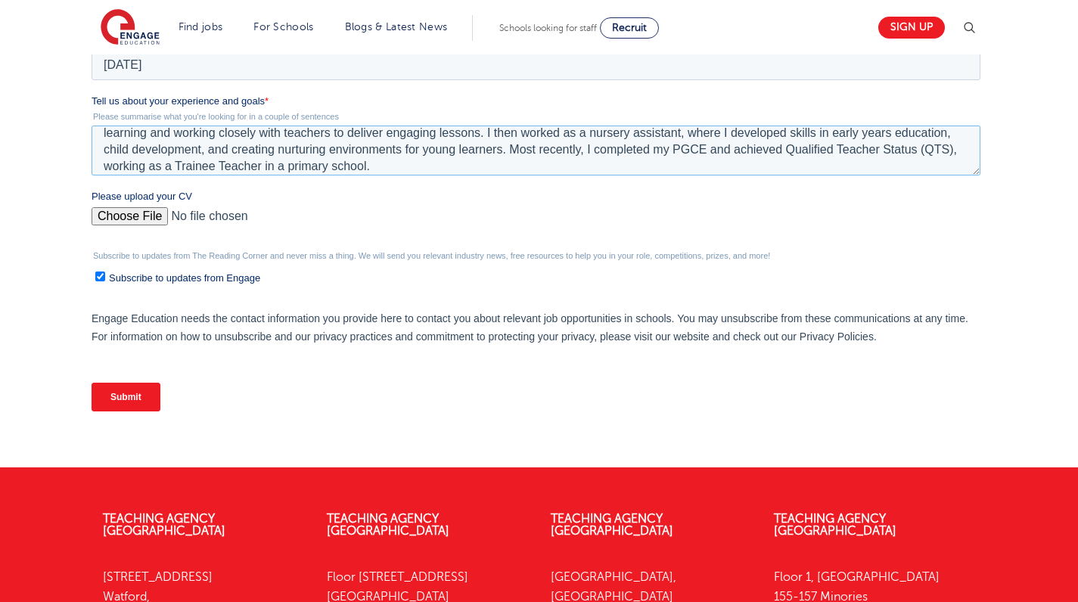
click at [173, 167] on textarea "I have a strong background in education, with hands-on experience across a vari…" at bounding box center [536, 151] width 889 height 50
type textarea "I have a strong background in education, with hands-on experience across a vari…"
click at [150, 213] on input "Please upload your CV" at bounding box center [536, 222] width 889 height 30
type input "C:\fakepath\zenab bibi cv.docx"
click at [99, 279] on input "Subscribe to updates from Engage" at bounding box center [100, 277] width 10 height 10
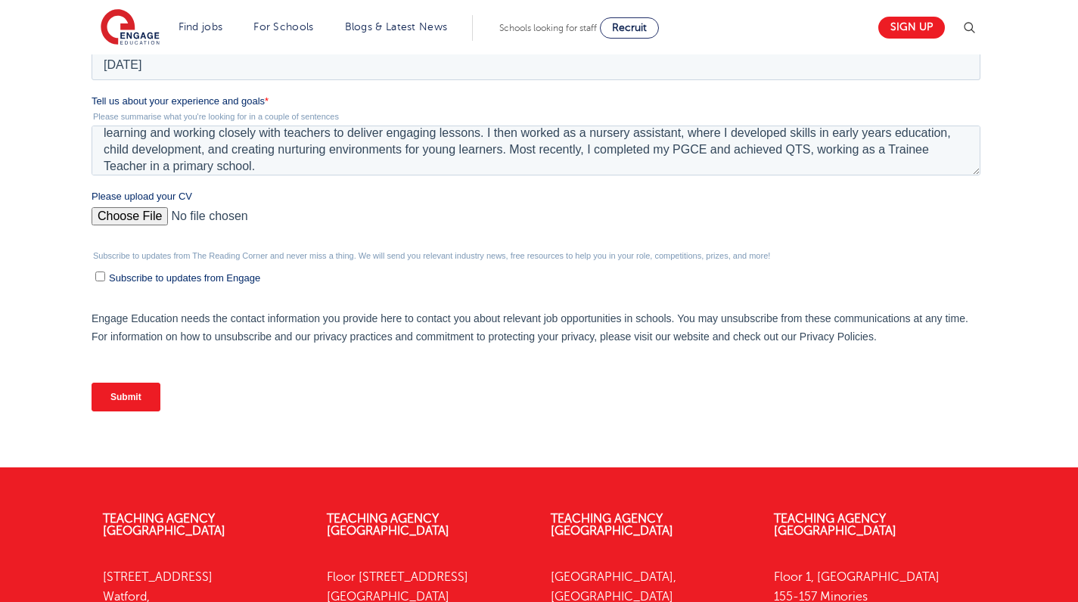
checkbox input "false"
click at [144, 398] on input "Submit" at bounding box center [126, 397] width 69 height 29
